Goal: Task Accomplishment & Management: Use online tool/utility

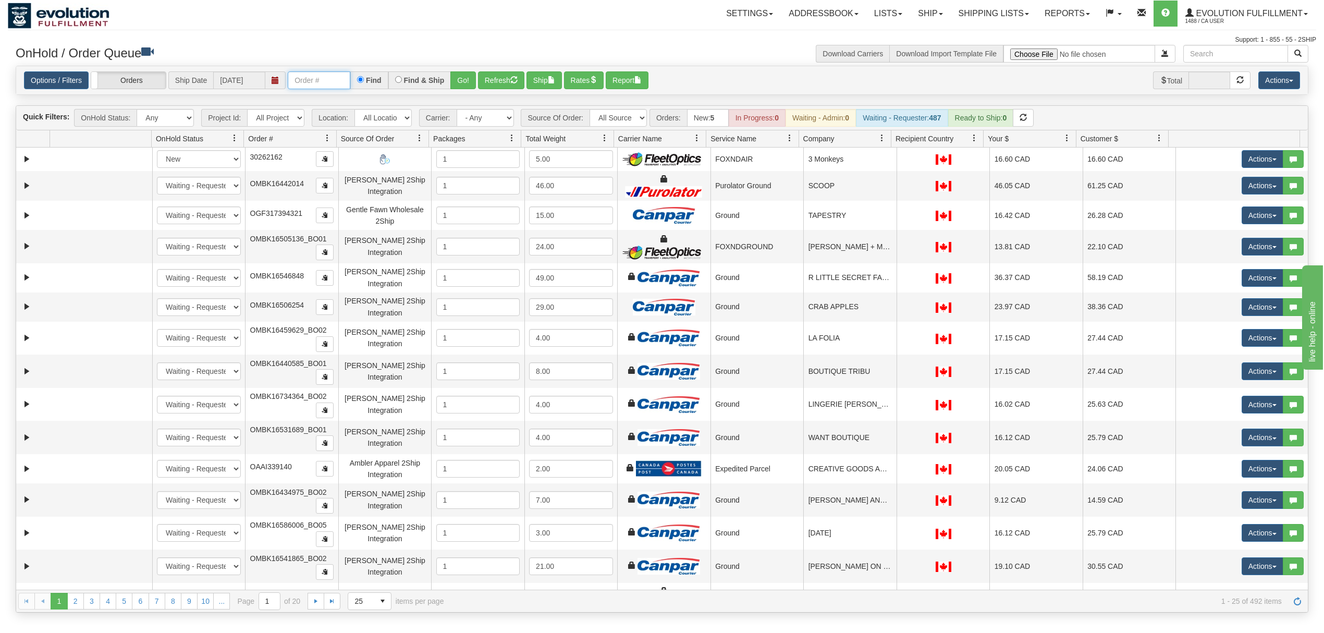
click at [342, 82] on input "text" at bounding box center [319, 80] width 63 height 18
click at [465, 76] on button "Go!" at bounding box center [463, 80] width 26 height 18
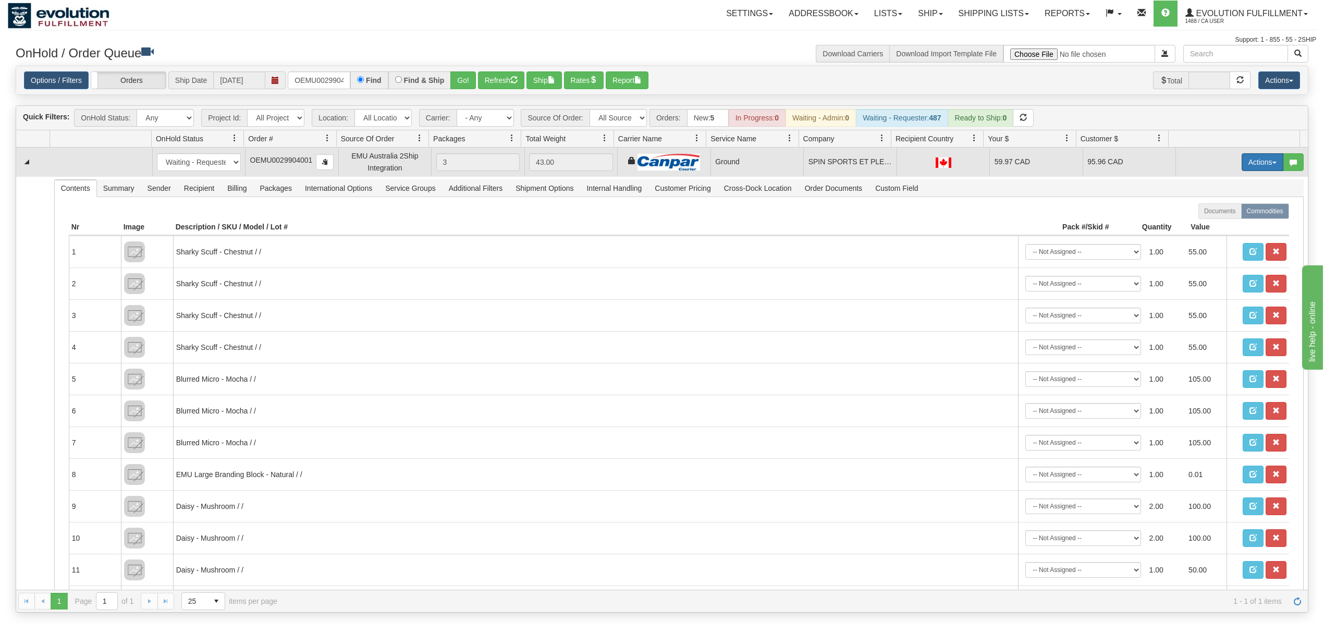
click at [1248, 158] on button "Actions" at bounding box center [1263, 162] width 42 height 18
click at [1210, 224] on span "Ship" at bounding box center [1221, 222] width 22 height 8
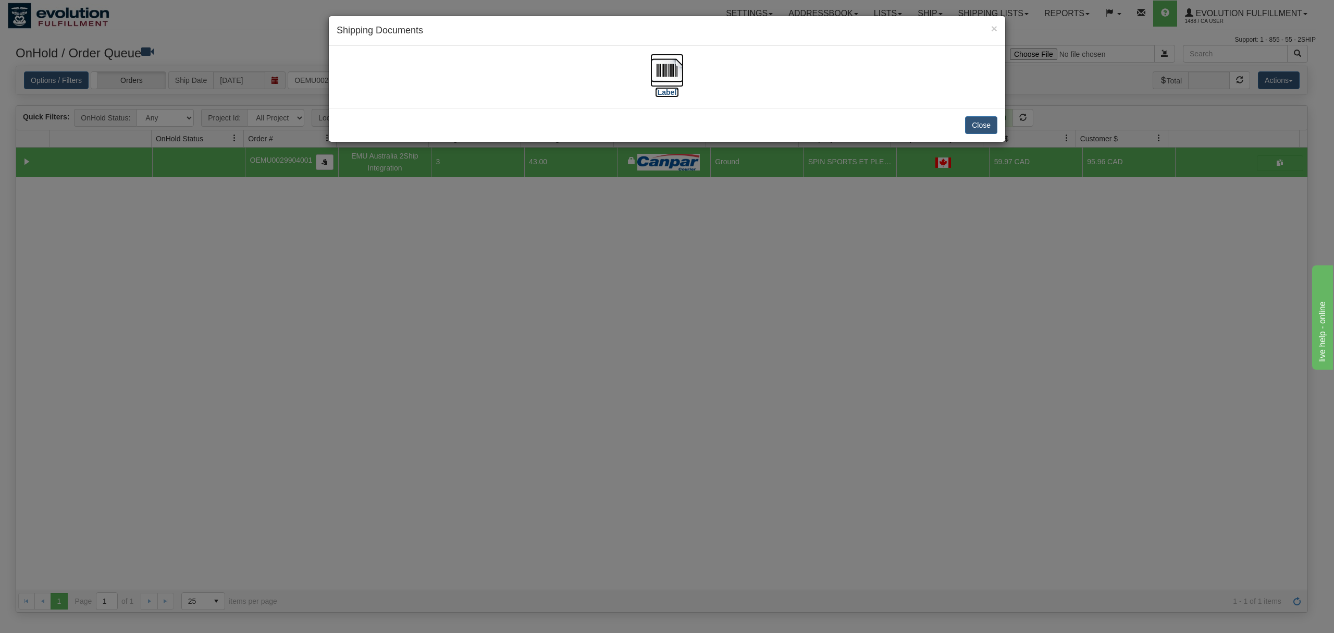
click at [676, 66] on img at bounding box center [667, 70] width 33 height 33
click at [987, 124] on button "Close" at bounding box center [981, 125] width 32 height 18
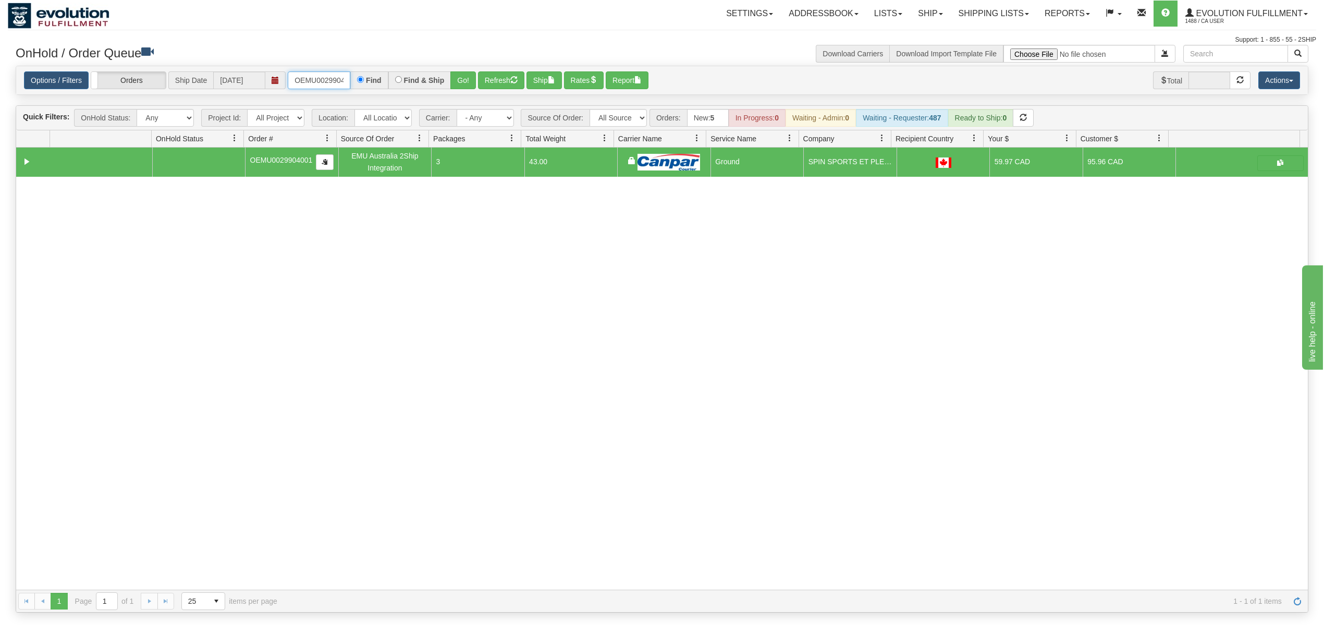
click at [326, 79] on input "OEMU0029904001" at bounding box center [319, 80] width 63 height 18
click at [470, 74] on button "Go!" at bounding box center [463, 80] width 26 height 18
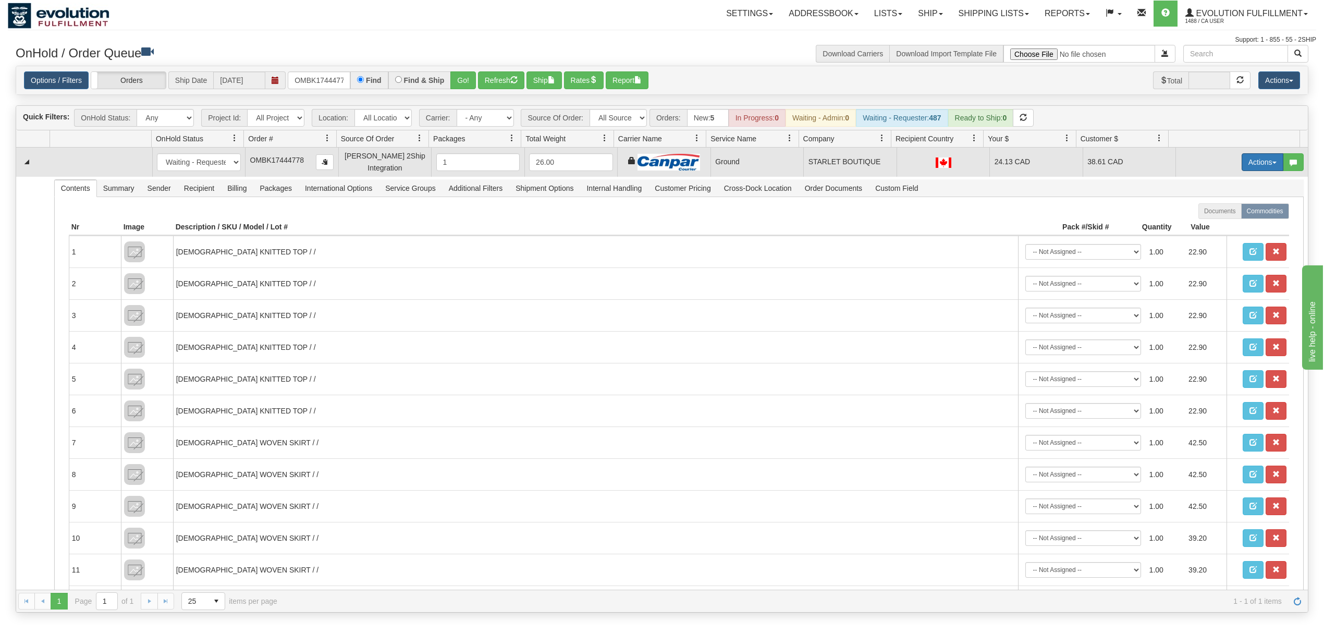
click at [1254, 167] on button "Actions" at bounding box center [1263, 162] width 42 height 18
click at [1210, 222] on span "Ship" at bounding box center [1221, 222] width 22 height 8
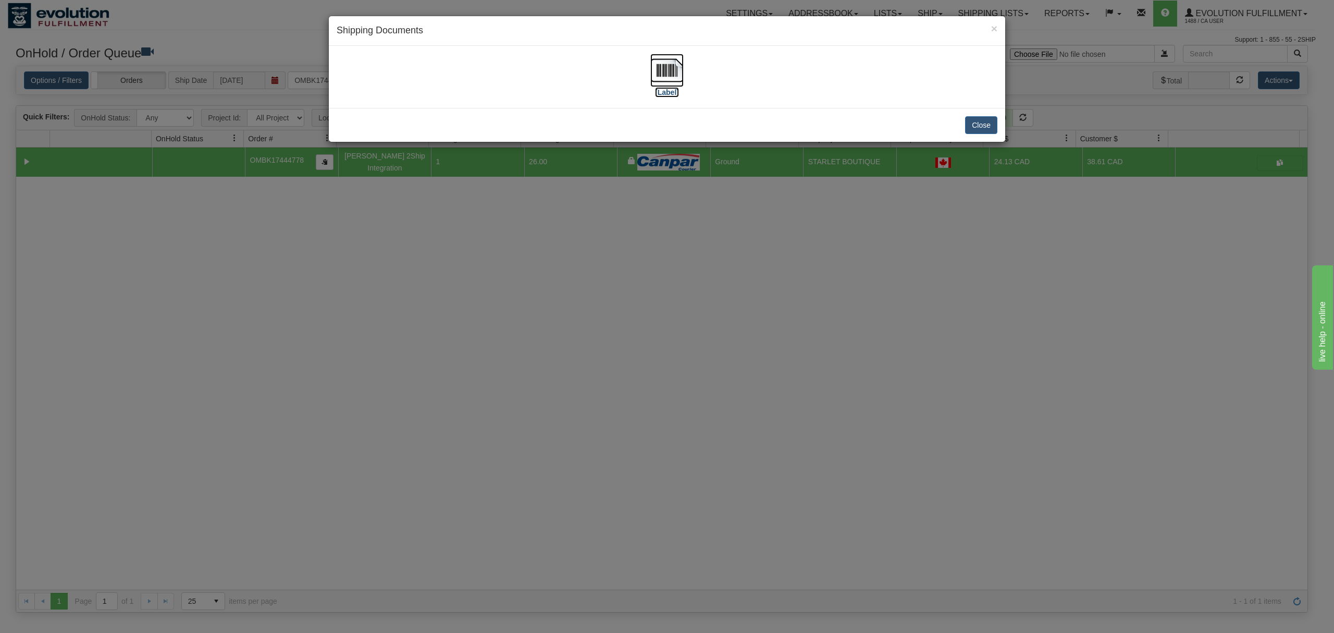
click at [671, 73] on img at bounding box center [667, 70] width 33 height 33
drag, startPoint x: 970, startPoint y: 127, endPoint x: 833, endPoint y: 78, distance: 145.6
click at [970, 127] on button "Close" at bounding box center [981, 125] width 32 height 18
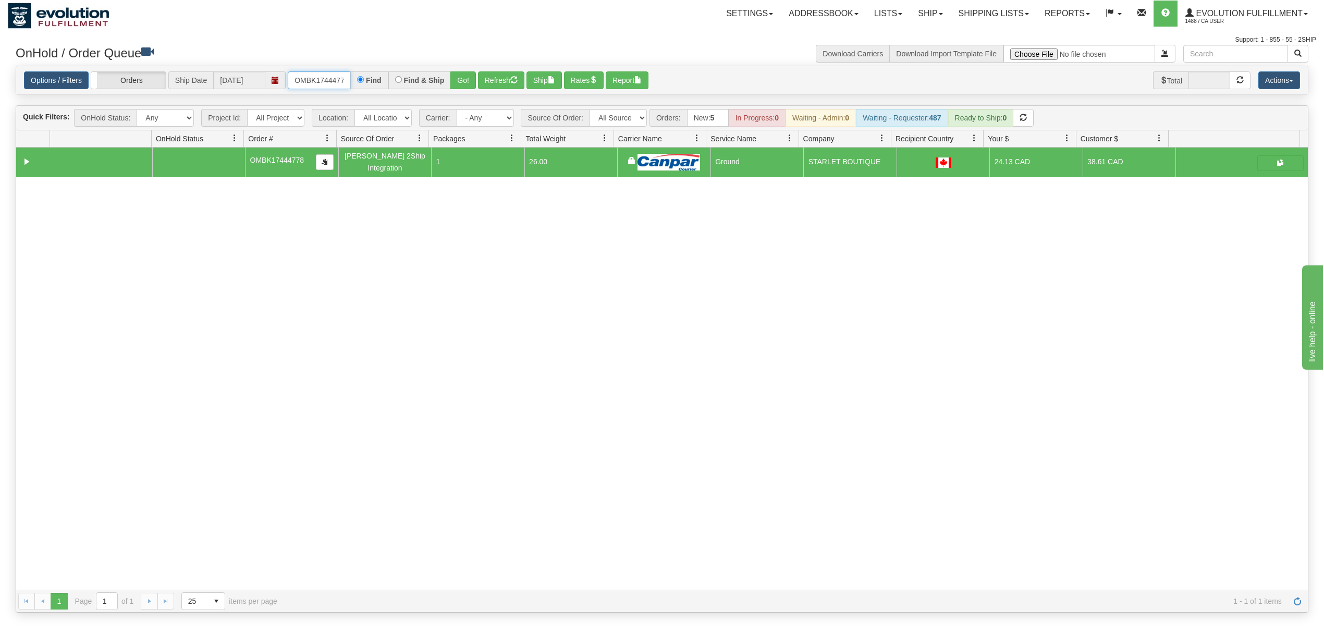
click at [297, 78] on input "OMBK17444778" at bounding box center [319, 80] width 63 height 18
click at [465, 71] on button "Go!" at bounding box center [463, 80] width 26 height 18
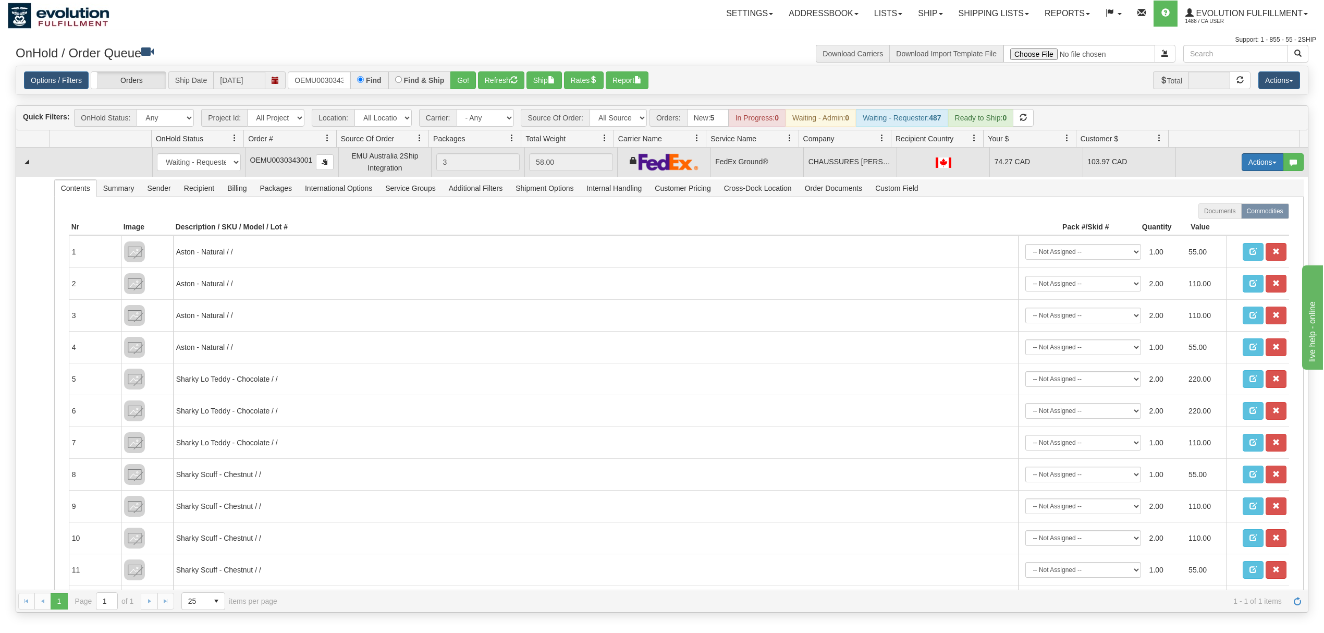
click at [1260, 168] on button "Actions" at bounding box center [1263, 162] width 42 height 18
click at [1229, 211] on span "Rate All Services" at bounding box center [1241, 209] width 63 height 8
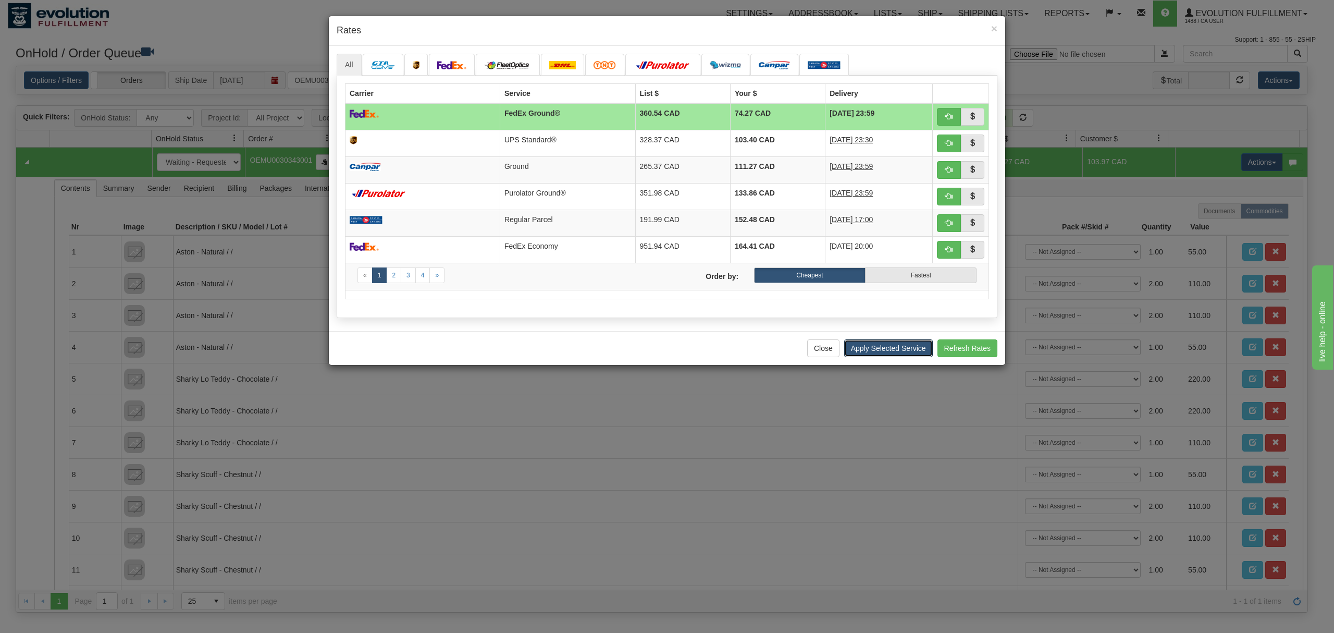
click at [877, 357] on button "Apply Selected Service" at bounding box center [888, 348] width 89 height 18
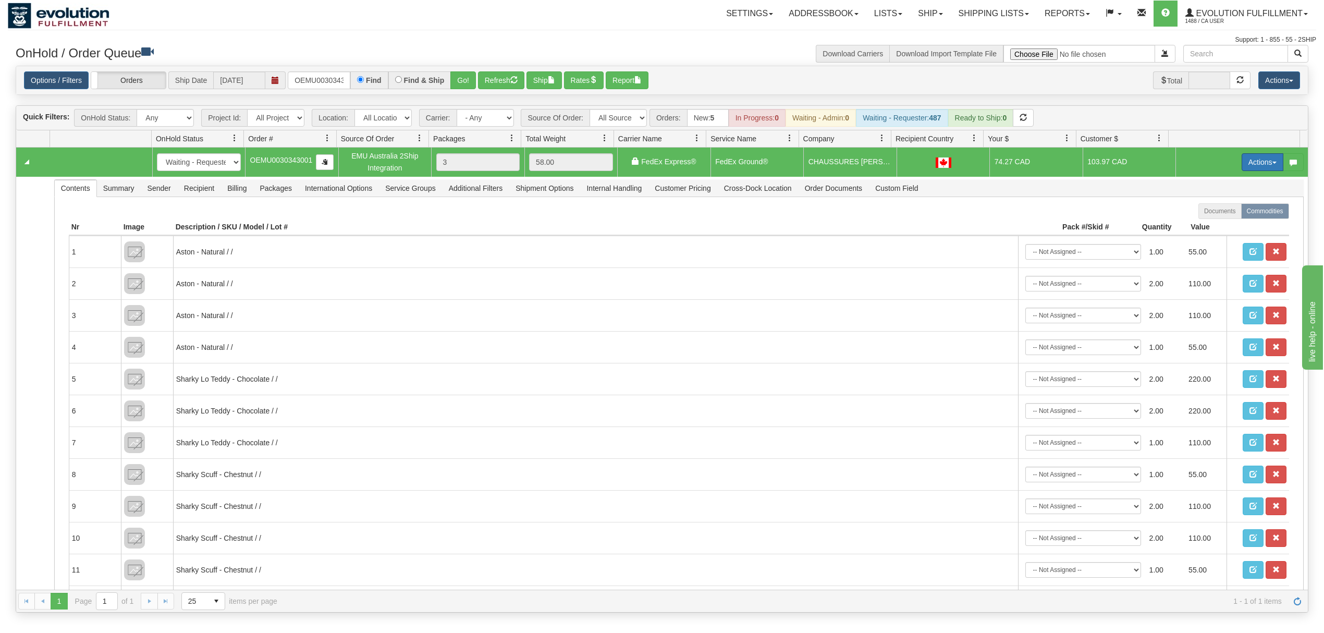
click at [1253, 167] on button "Actions" at bounding box center [1263, 162] width 42 height 18
click at [1214, 222] on span "Ship" at bounding box center [1221, 222] width 22 height 8
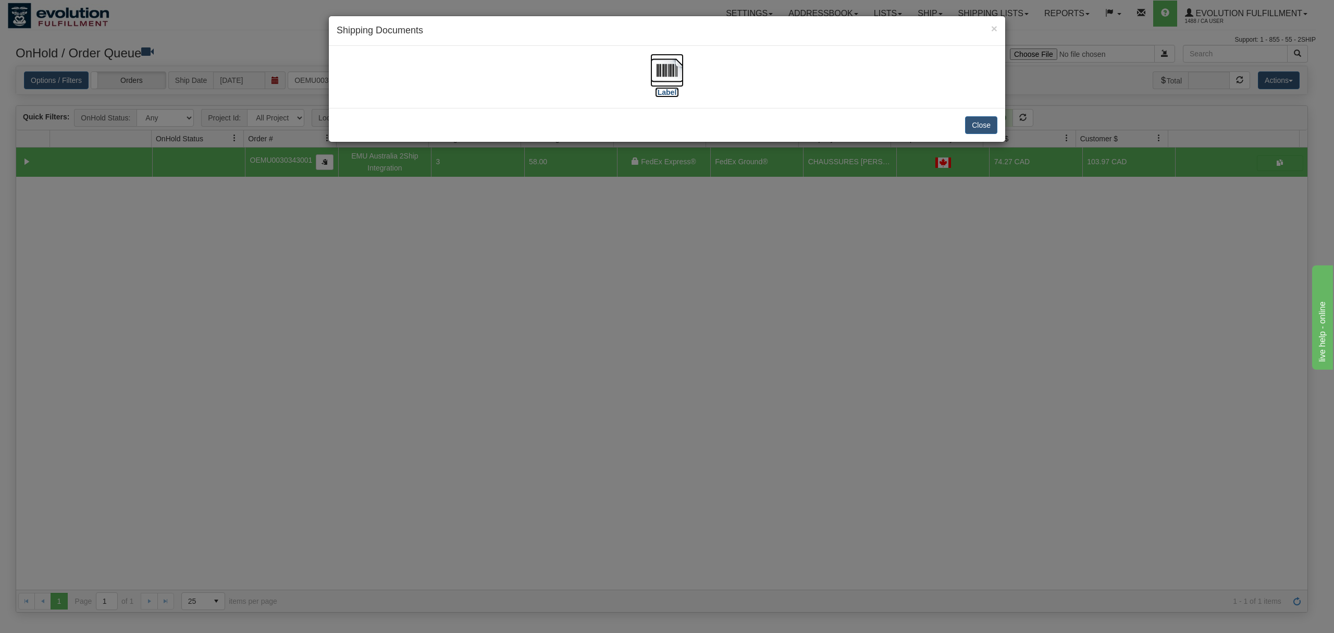
click at [666, 67] on img at bounding box center [667, 70] width 33 height 33
click at [983, 128] on button "Close" at bounding box center [981, 125] width 32 height 18
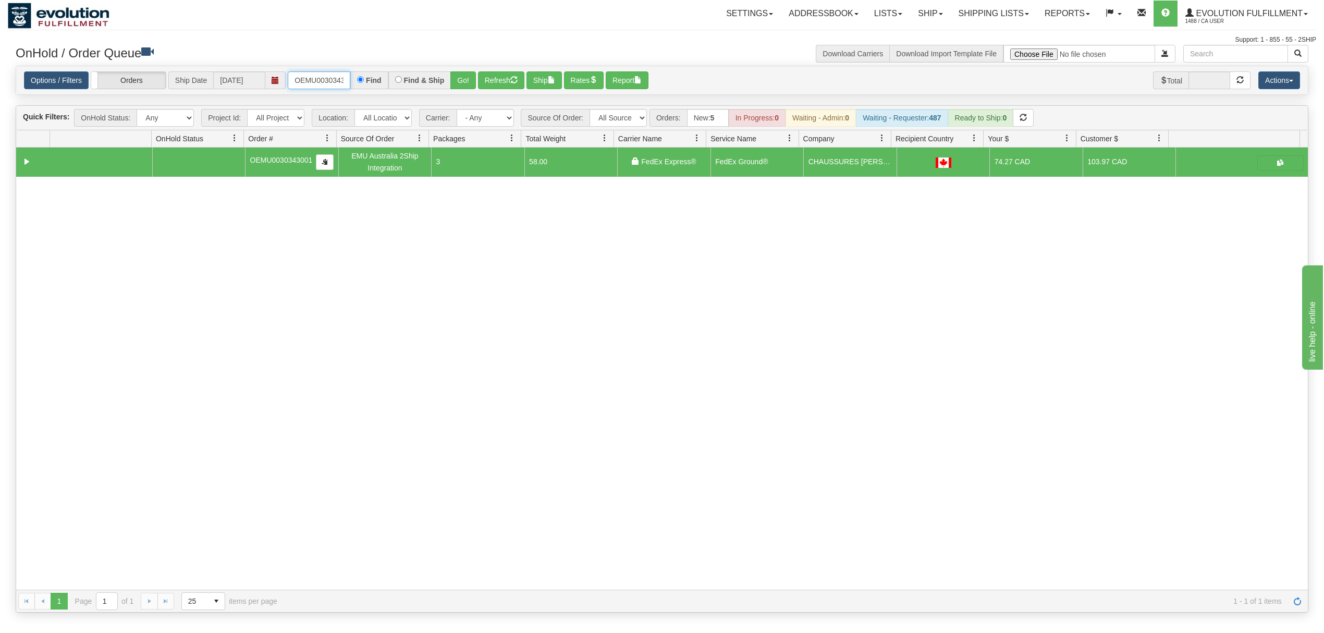
click at [336, 76] on input "OEMU0030343001" at bounding box center [319, 80] width 63 height 18
click at [452, 77] on button "Go!" at bounding box center [463, 80] width 26 height 18
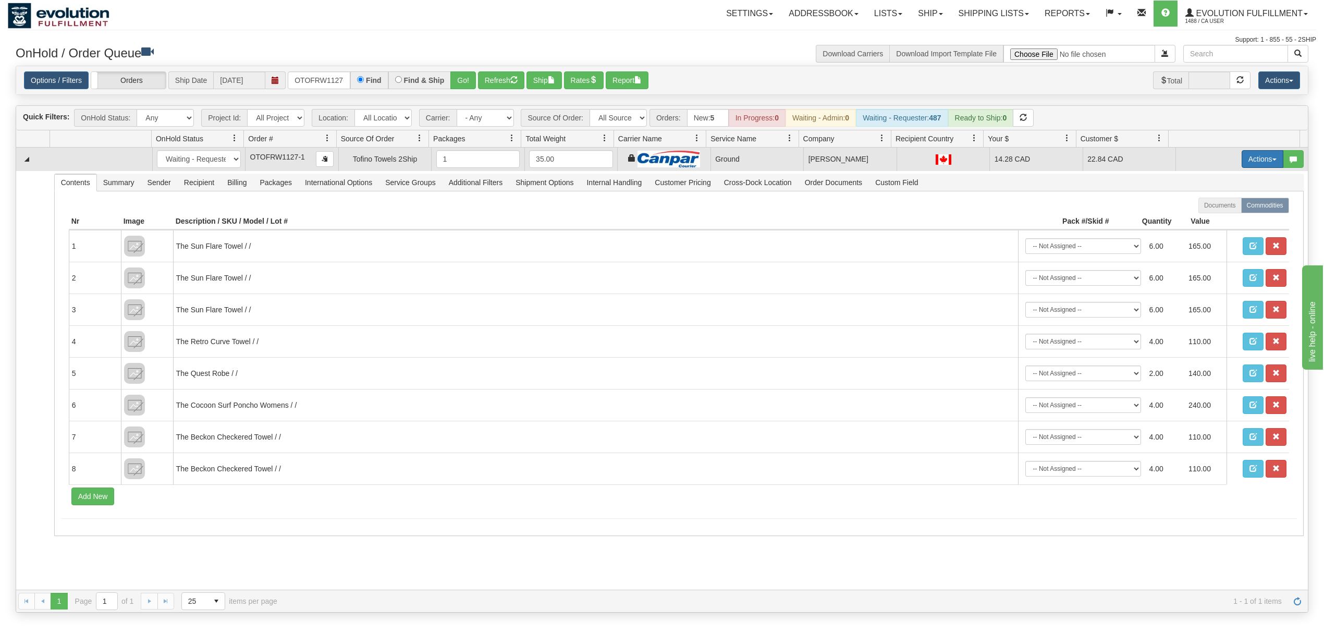
click at [1251, 158] on button "Actions" at bounding box center [1263, 159] width 42 height 18
click at [1210, 224] on span "Ship" at bounding box center [1221, 219] width 22 height 8
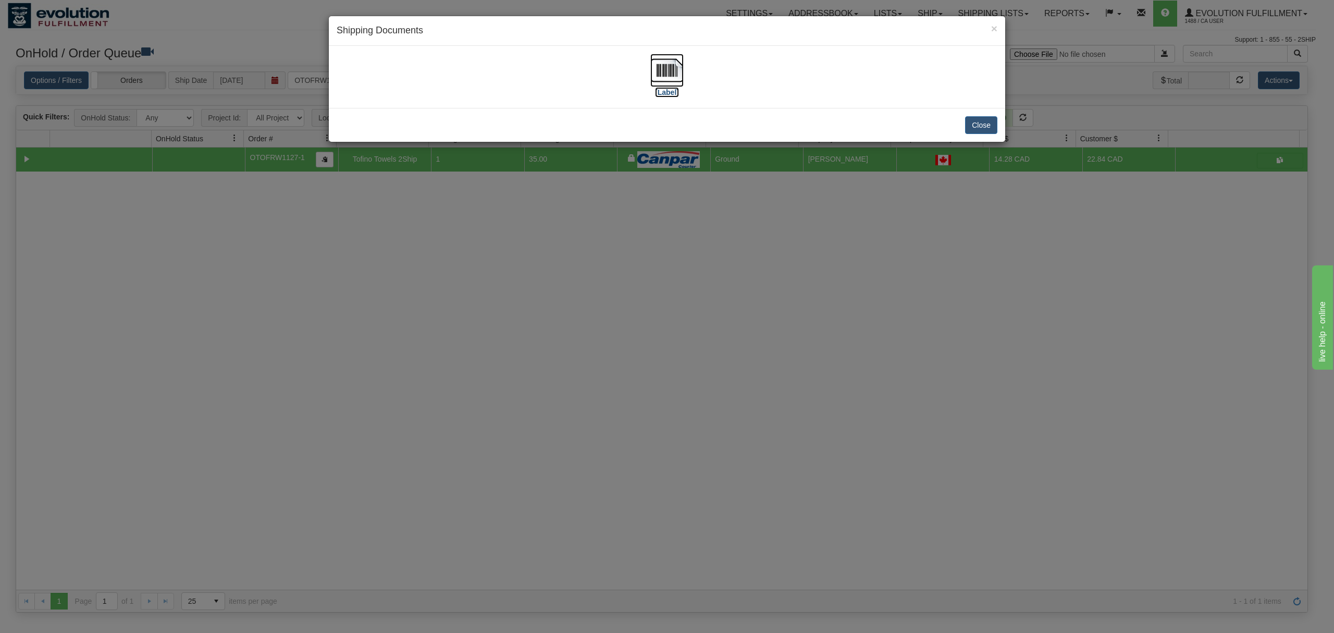
click at [655, 67] on img at bounding box center [667, 70] width 33 height 33
click at [983, 116] on button "Close" at bounding box center [981, 125] width 32 height 18
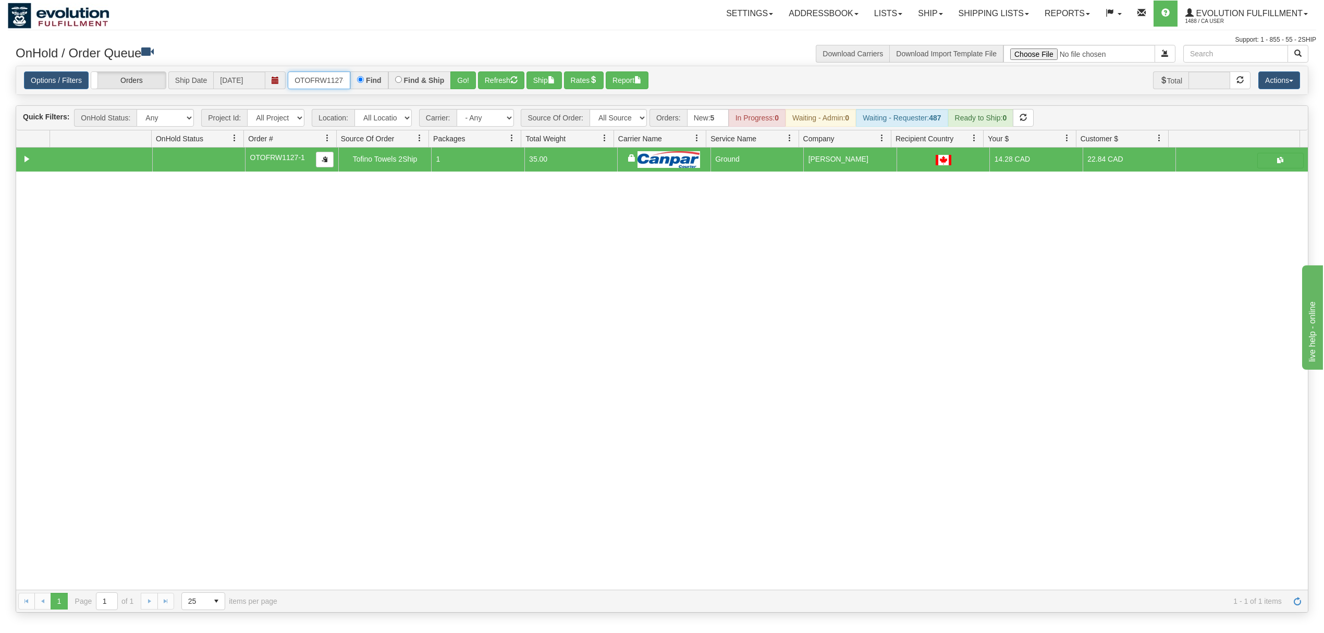
click at [314, 85] on input "OTOFRW1127-1" at bounding box center [319, 80] width 63 height 18
click at [465, 85] on button "Go!" at bounding box center [463, 80] width 26 height 18
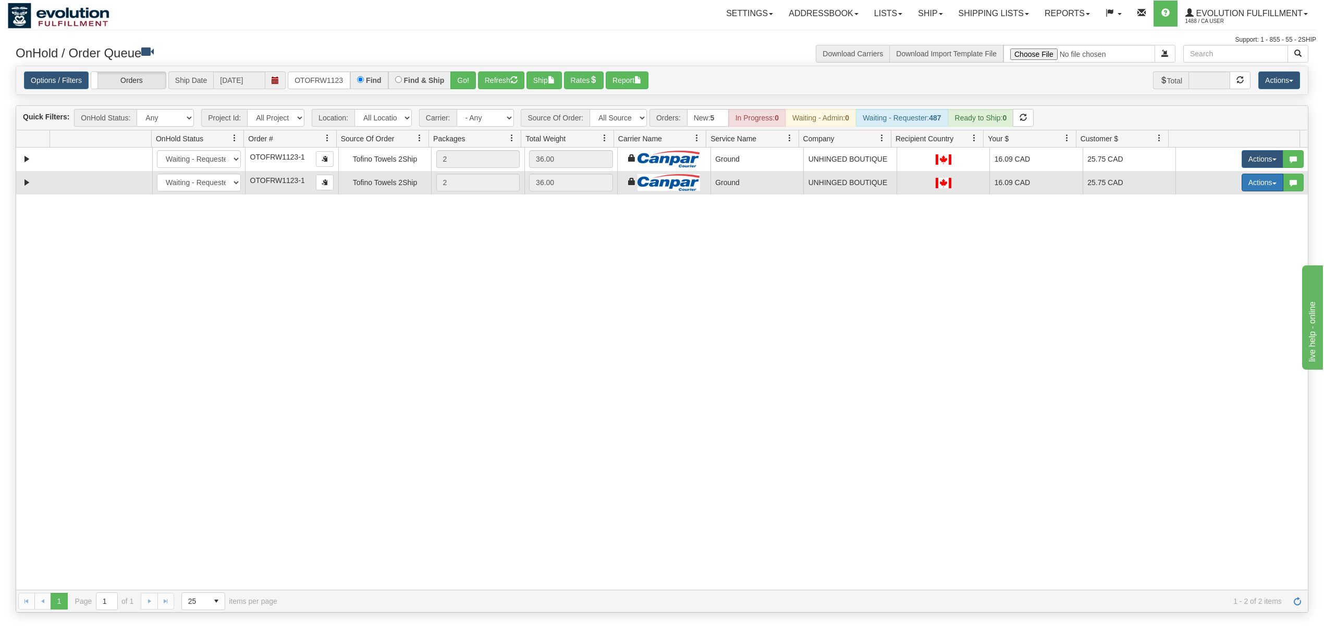
drag, startPoint x: 1251, startPoint y: 185, endPoint x: 1245, endPoint y: 190, distance: 8.1
click at [1250, 185] on button "Actions" at bounding box center [1263, 183] width 42 height 18
click at [1200, 250] on link "Ship" at bounding box center [1240, 243] width 83 height 14
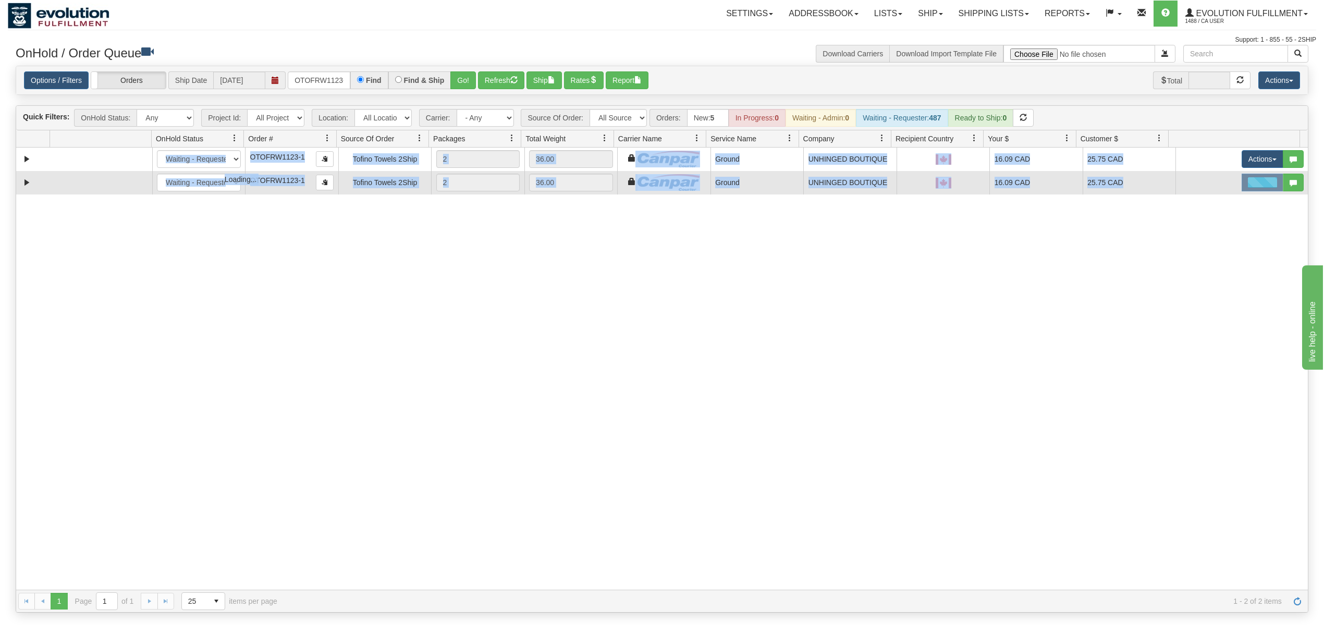
click at [1200, 250] on div "31451004 EVOLUTION V3 90661002 90661006 New In Progress Waiting - Admin Waiting…" at bounding box center [662, 369] width 1292 height 442
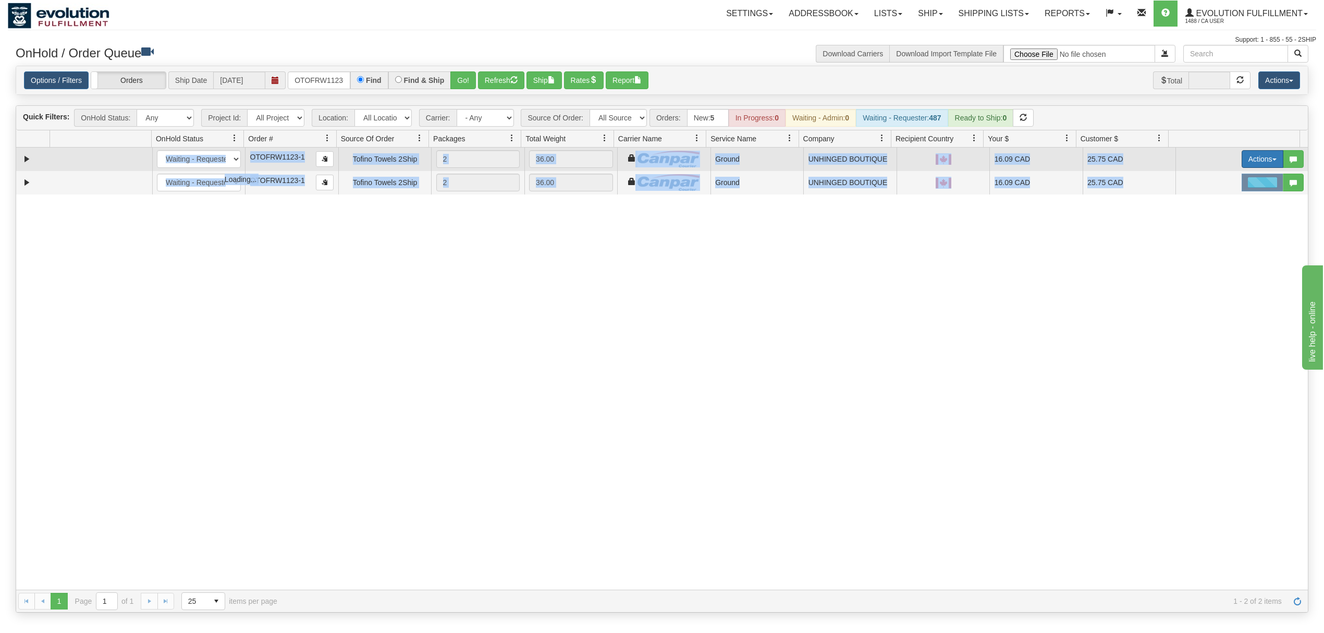
click at [1249, 160] on button "Actions" at bounding box center [1263, 159] width 42 height 18
click at [1210, 236] on span "Delete" at bounding box center [1224, 233] width 28 height 8
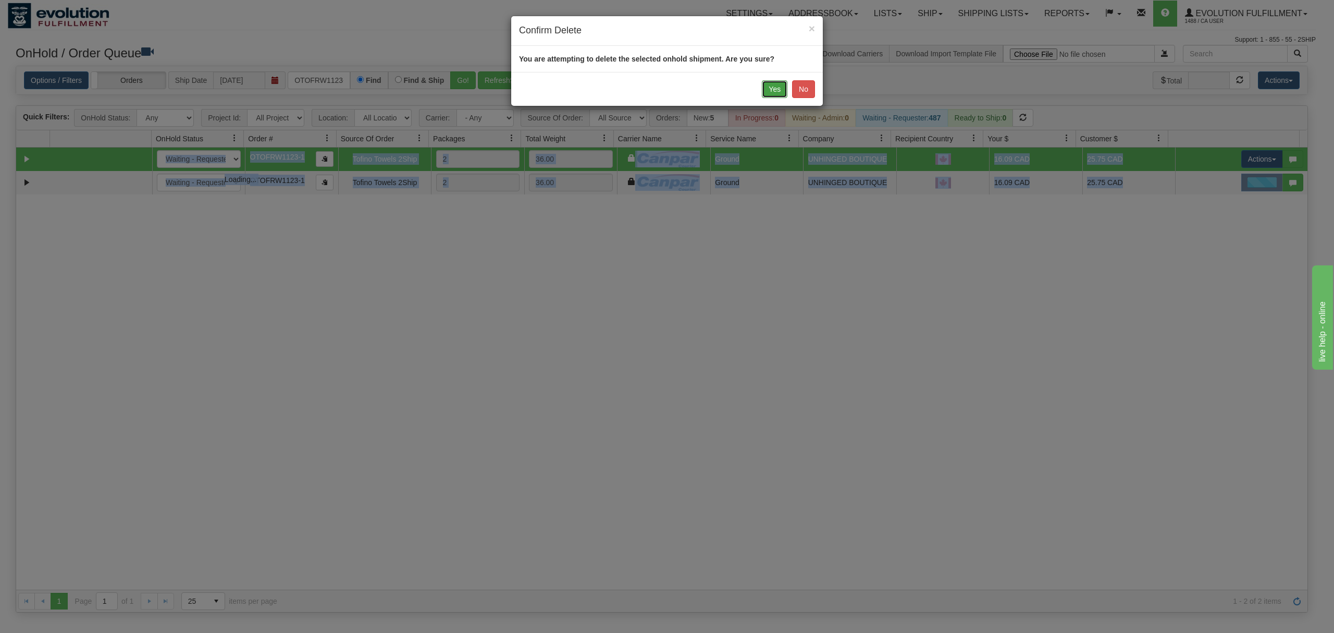
click at [774, 84] on button "Yes" at bounding box center [775, 89] width 26 height 18
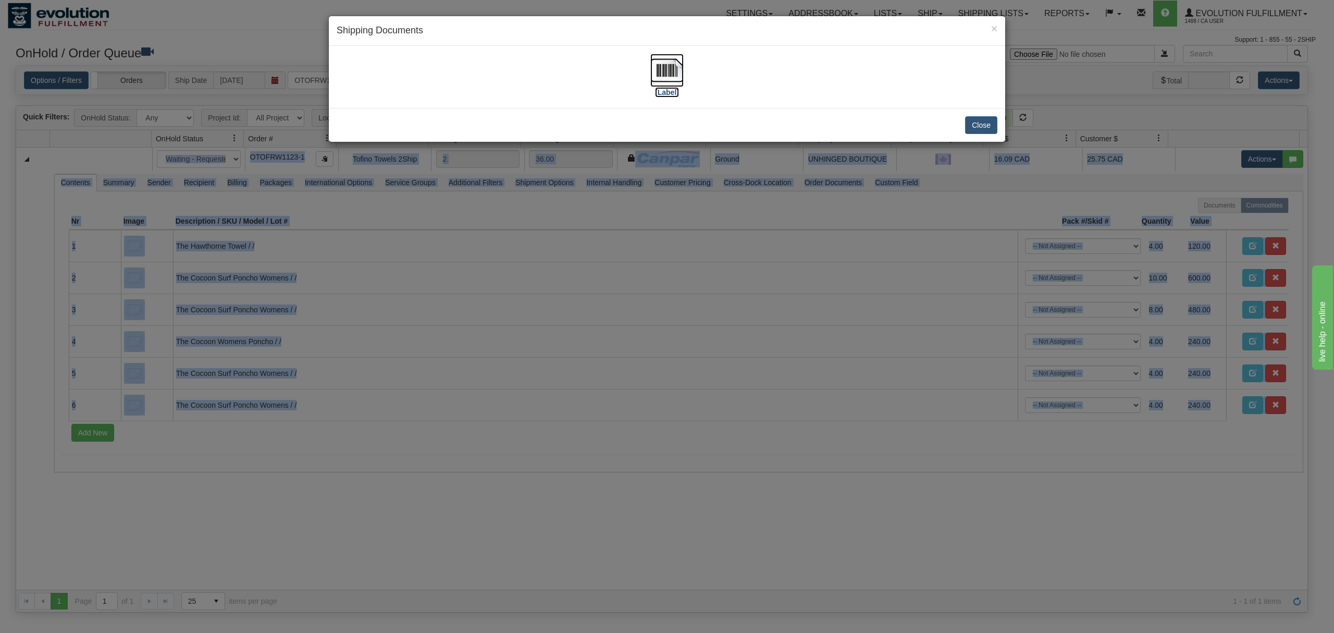
click at [666, 68] on img at bounding box center [667, 70] width 33 height 33
click at [981, 122] on button "Close" at bounding box center [981, 125] width 32 height 18
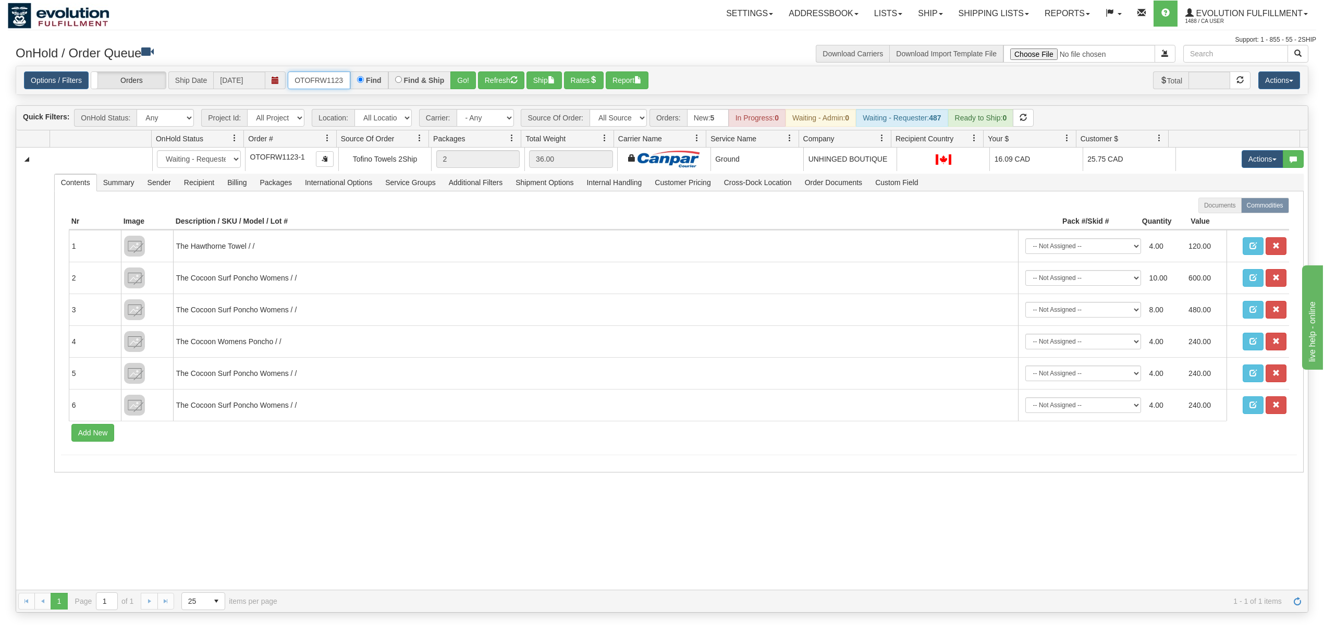
click at [340, 73] on input "OTOFRW1123-1" at bounding box center [319, 80] width 63 height 18
drag, startPoint x: 292, startPoint y: 78, endPoint x: 456, endPoint y: 85, distance: 163.3
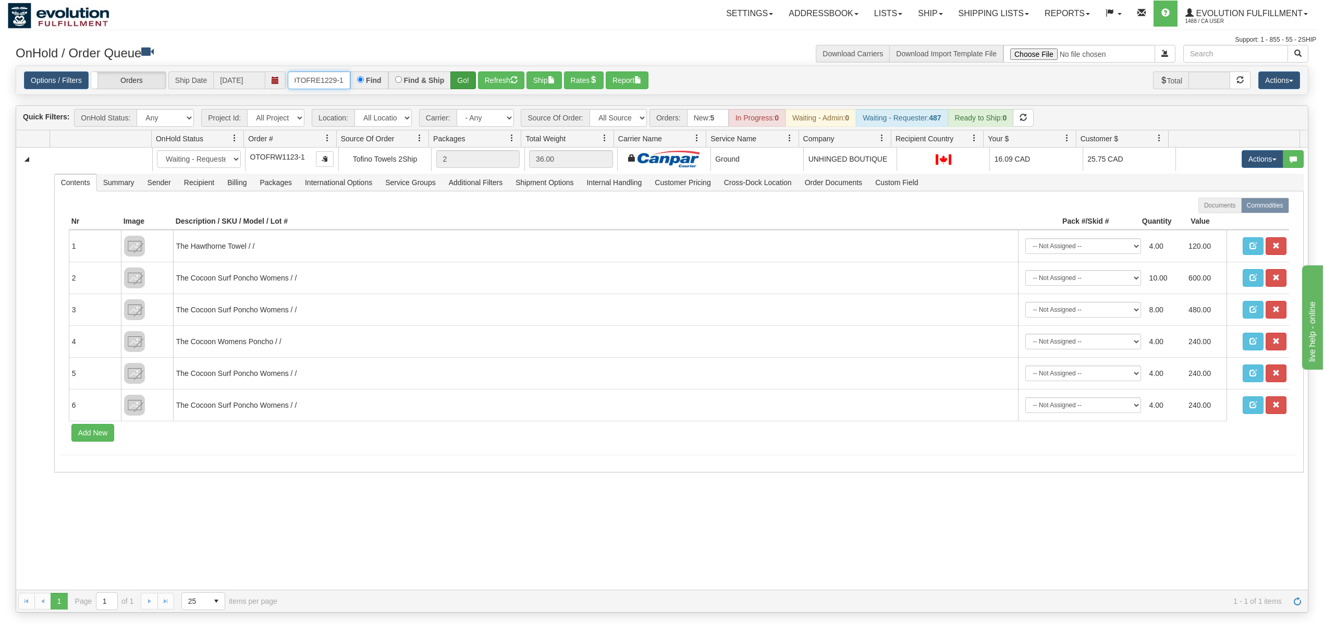
click at [454, 86] on div "OTOFRE1229-1 Find Find & Ship Go!" at bounding box center [382, 80] width 188 height 18
type input "OTOFRE1229-1"
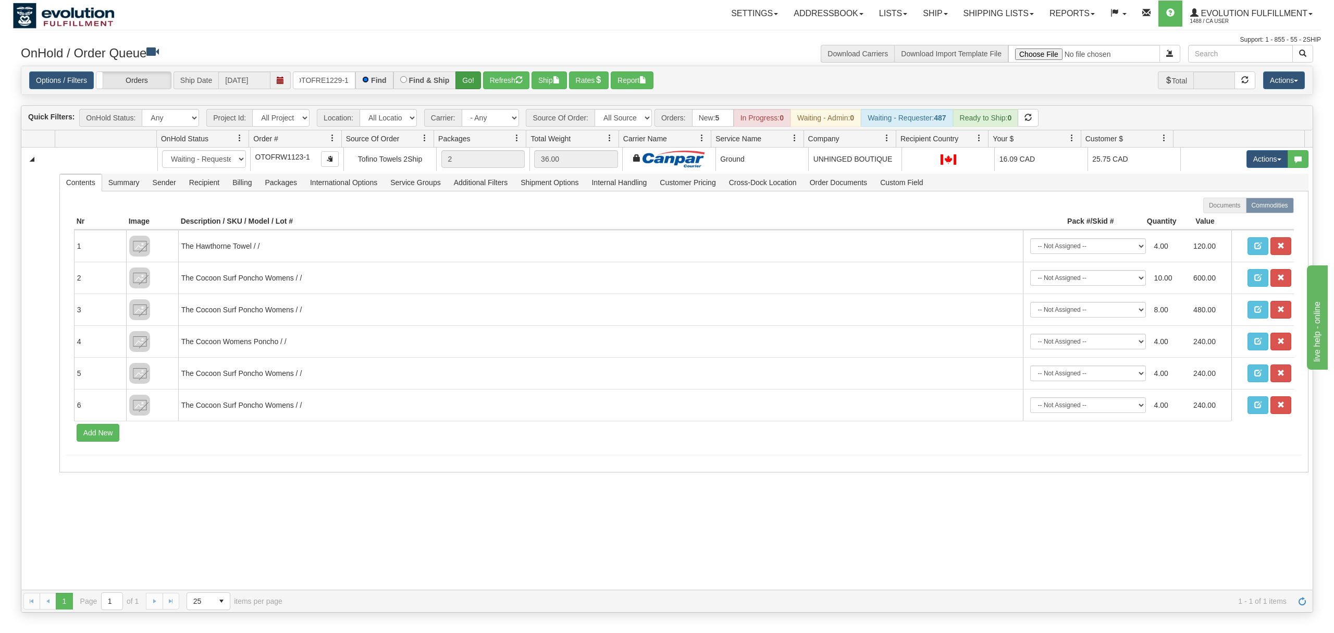
scroll to position [0, 0]
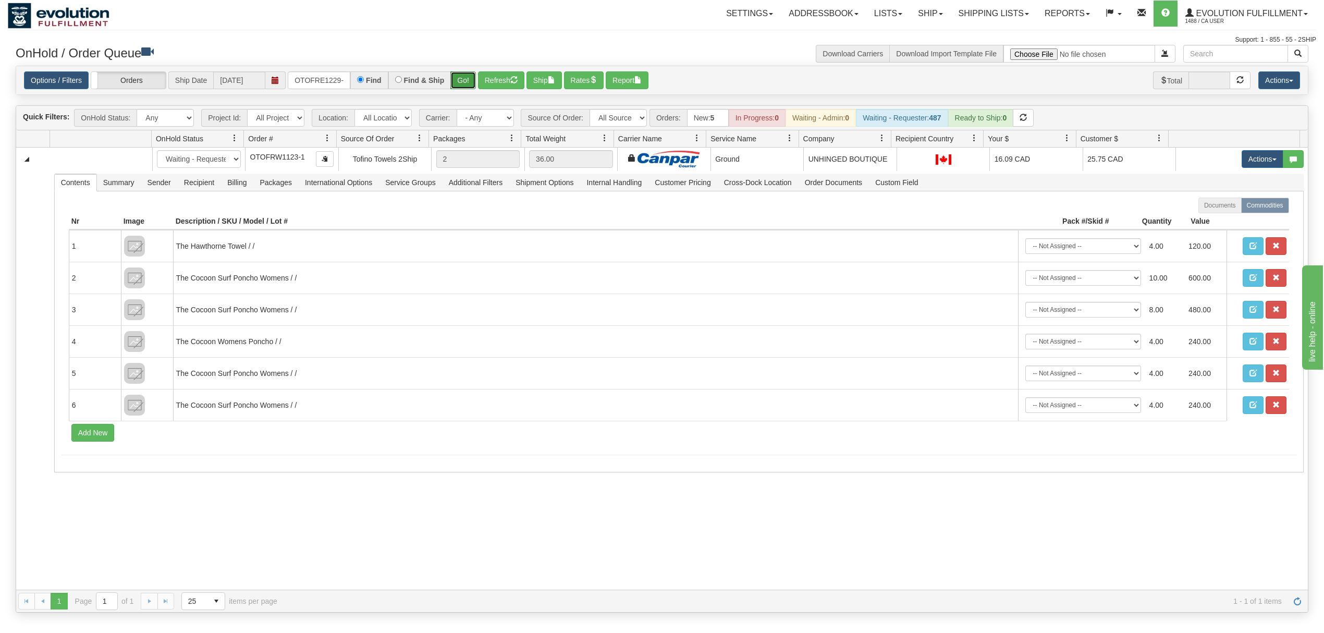
click at [476, 83] on button "Go!" at bounding box center [463, 80] width 26 height 18
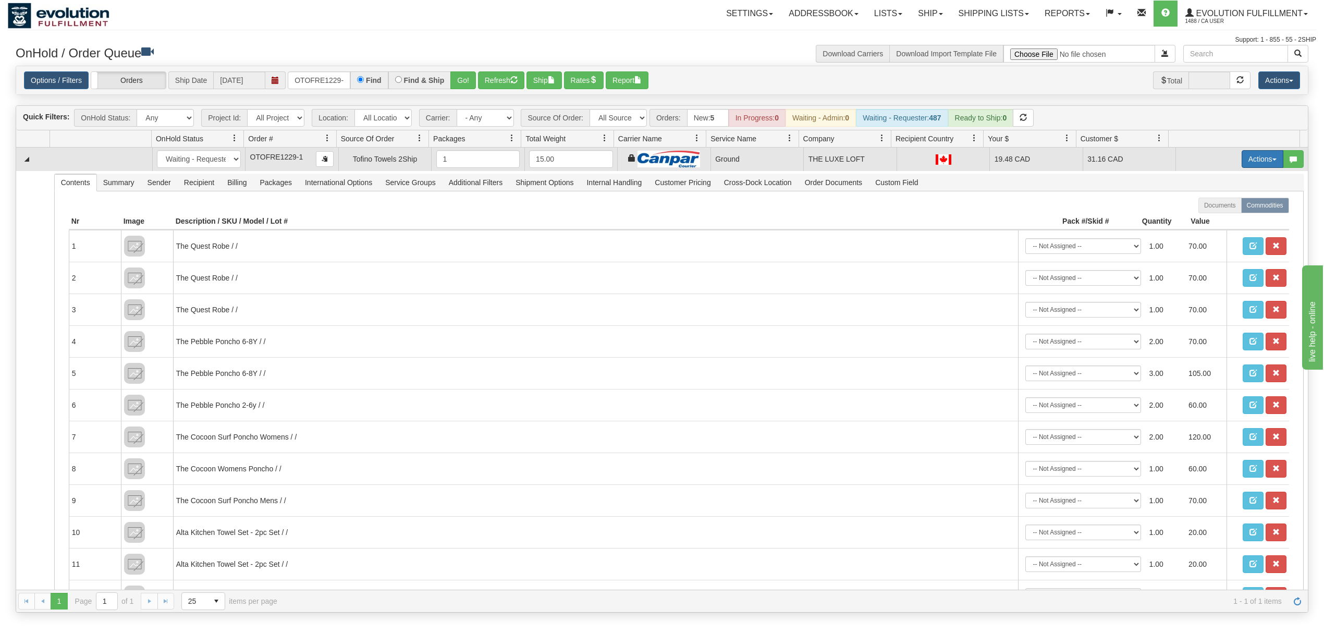
click at [1243, 165] on button "Actions" at bounding box center [1263, 159] width 42 height 18
click at [1215, 217] on link "Ship" at bounding box center [1240, 220] width 83 height 14
